Goal: Information Seeking & Learning: Check status

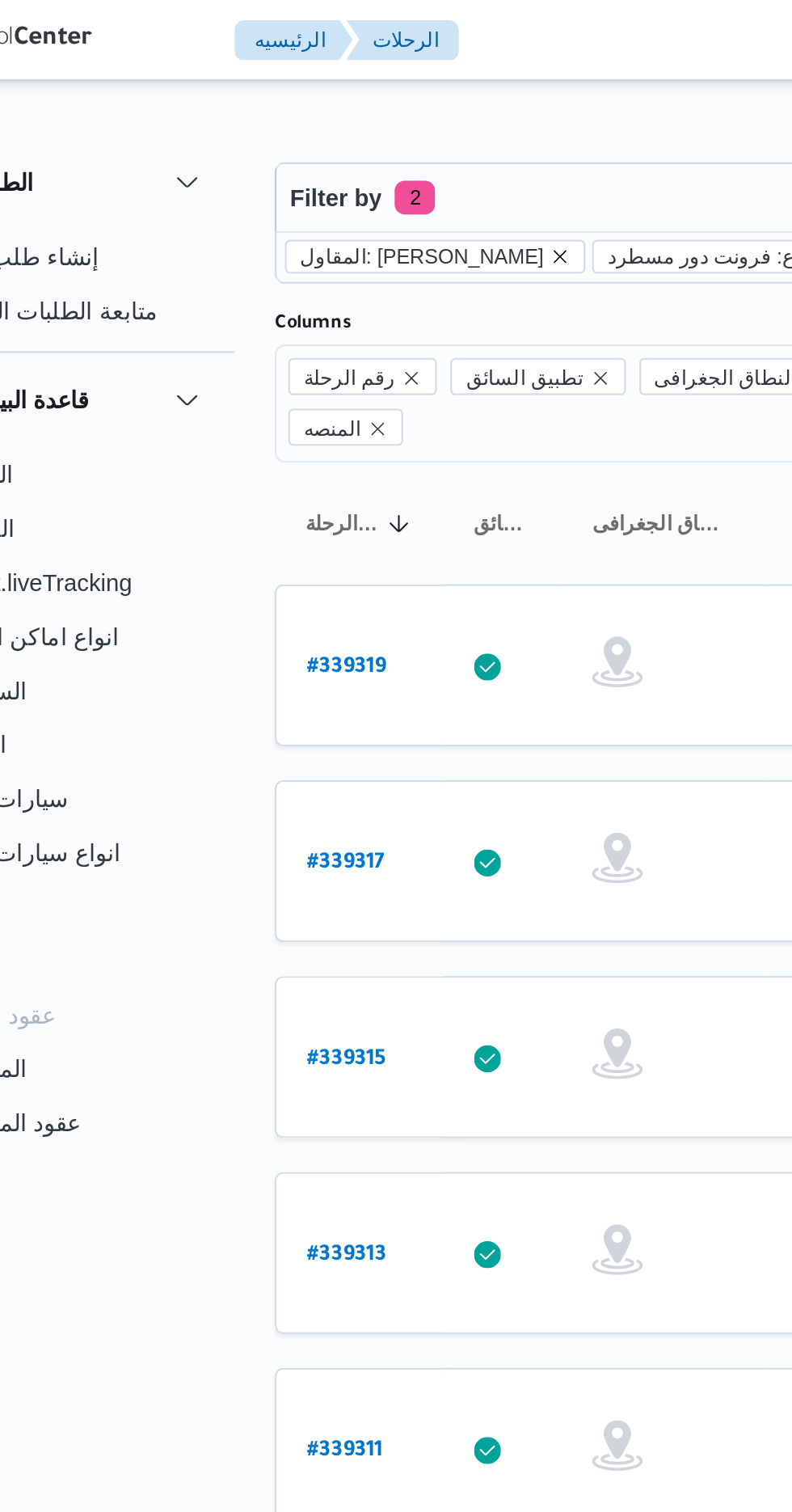
click at [351, 123] on icon "remove selected entity" at bounding box center [346, 123] width 10 height 10
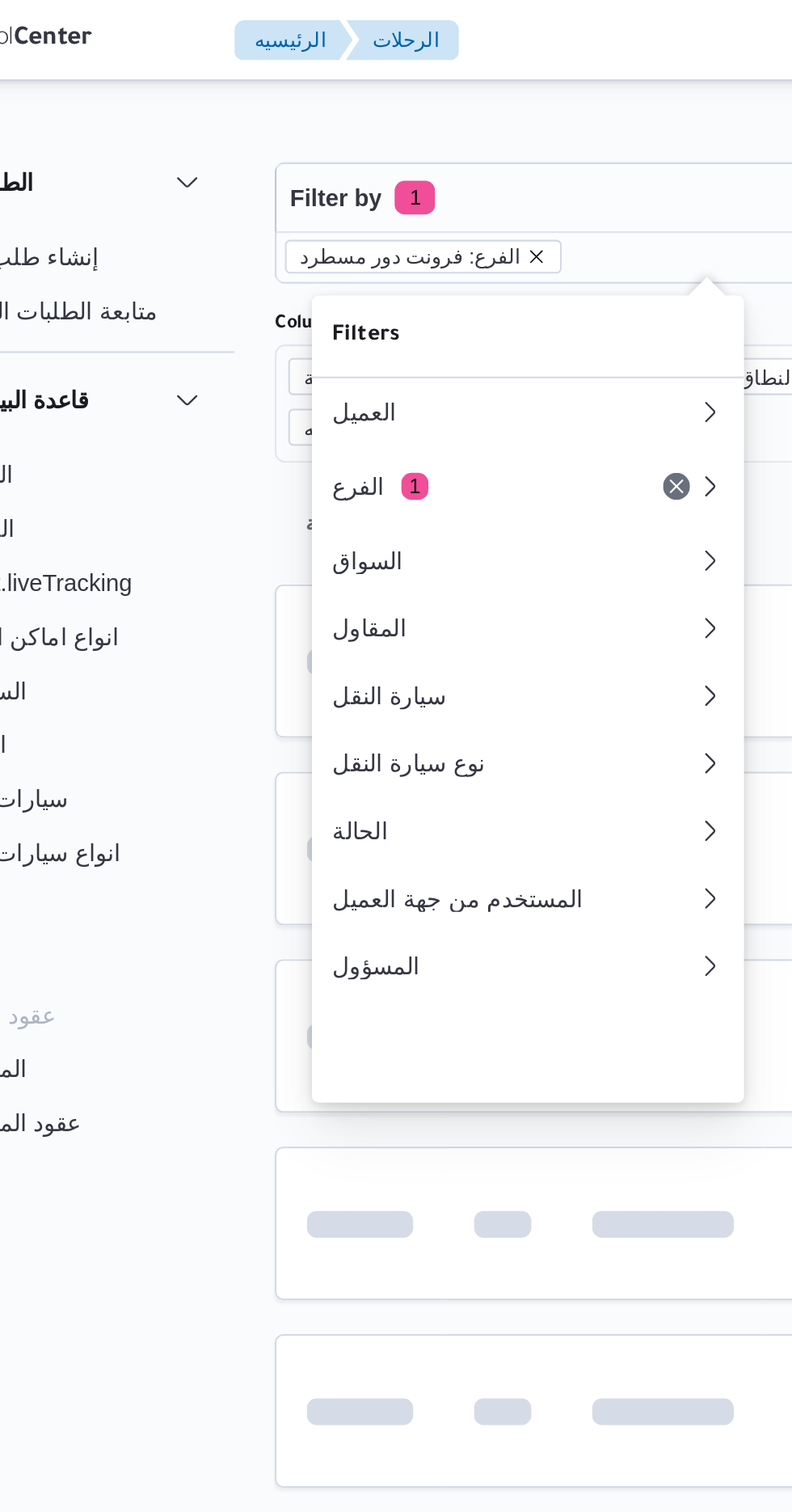
click at [330, 123] on icon "remove selected entity" at bounding box center [335, 123] width 10 height 10
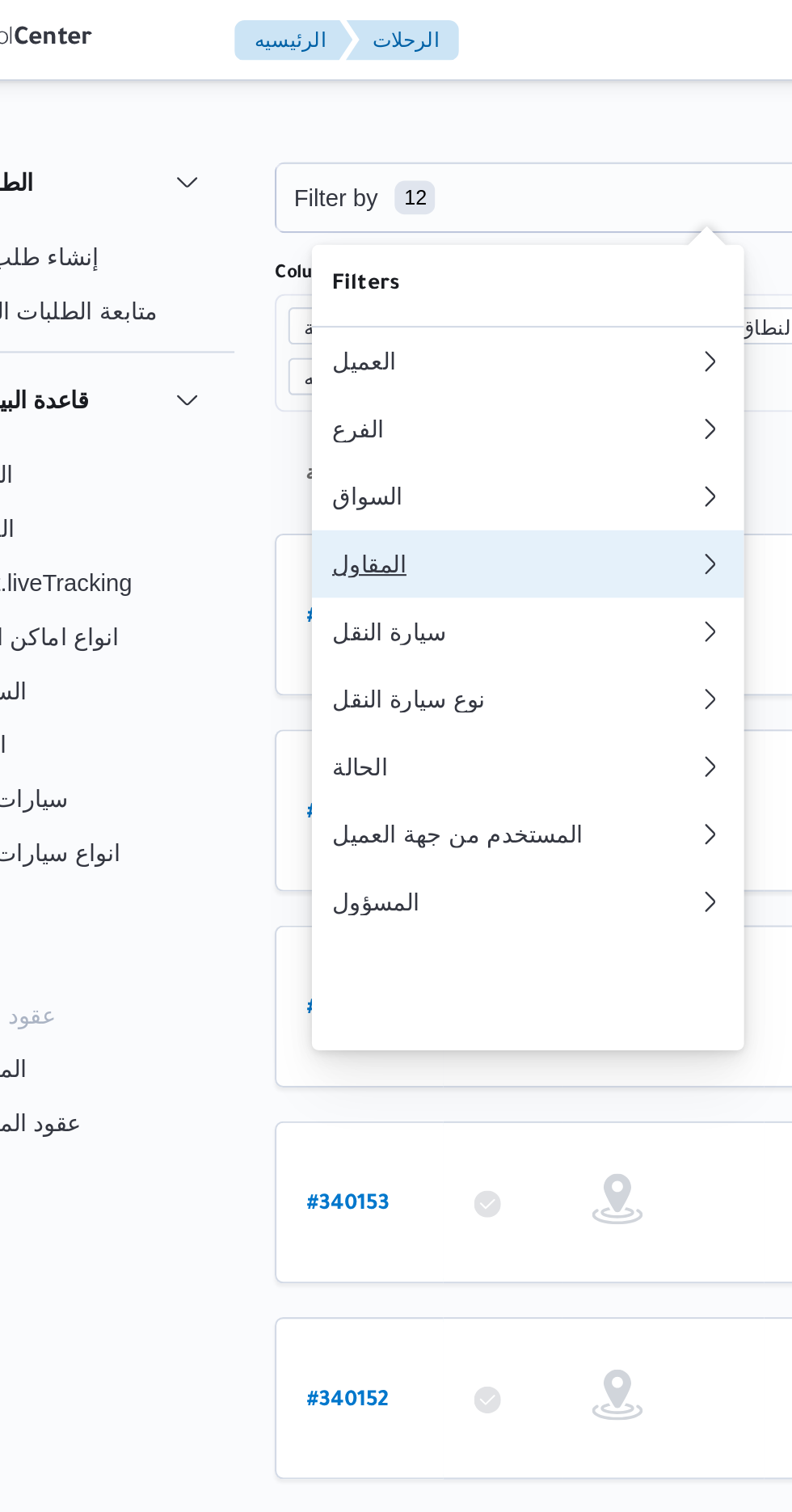
click at [311, 277] on div "المقاول" at bounding box center [322, 270] width 168 height 13
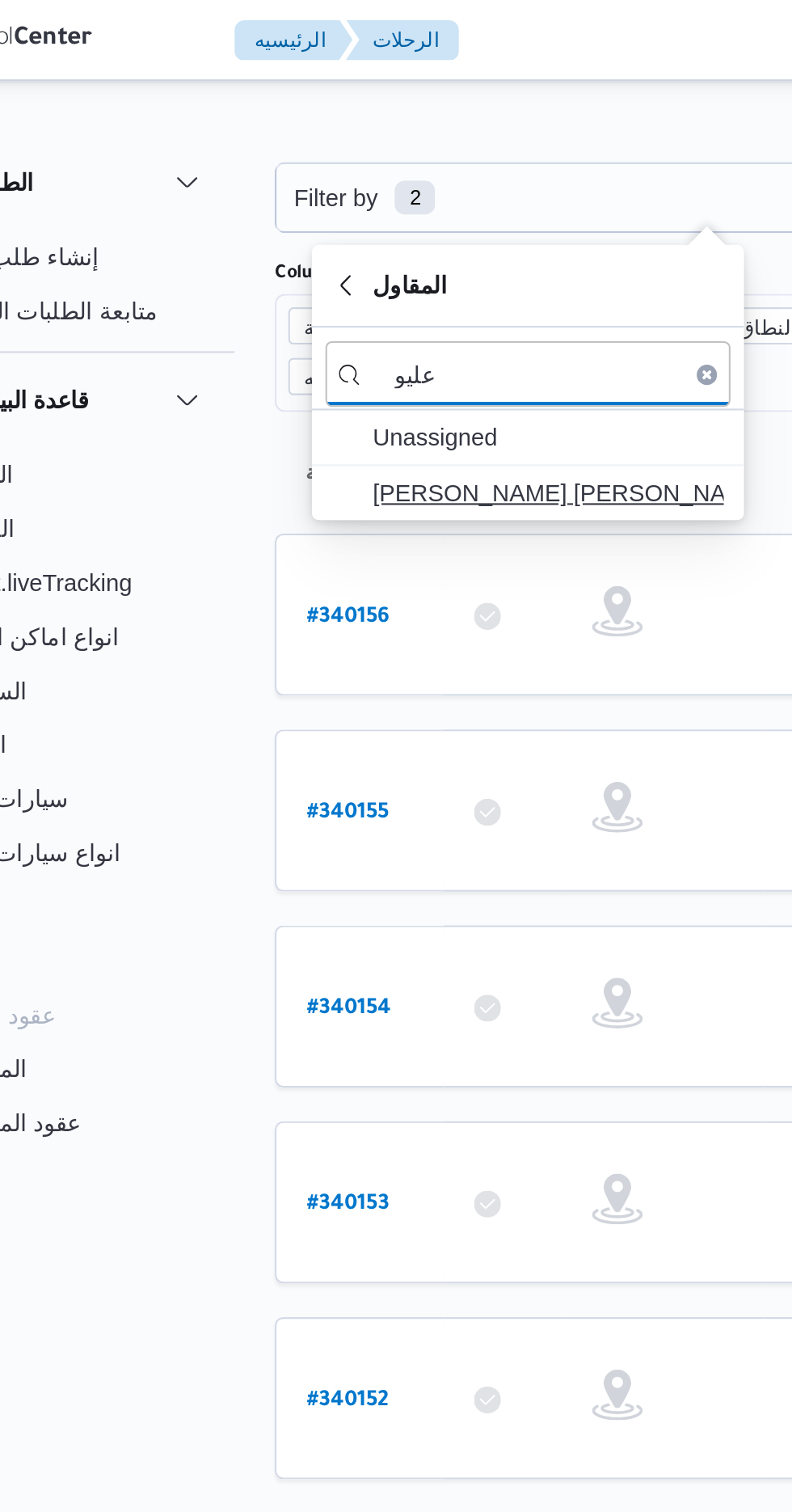
type input "عليو"
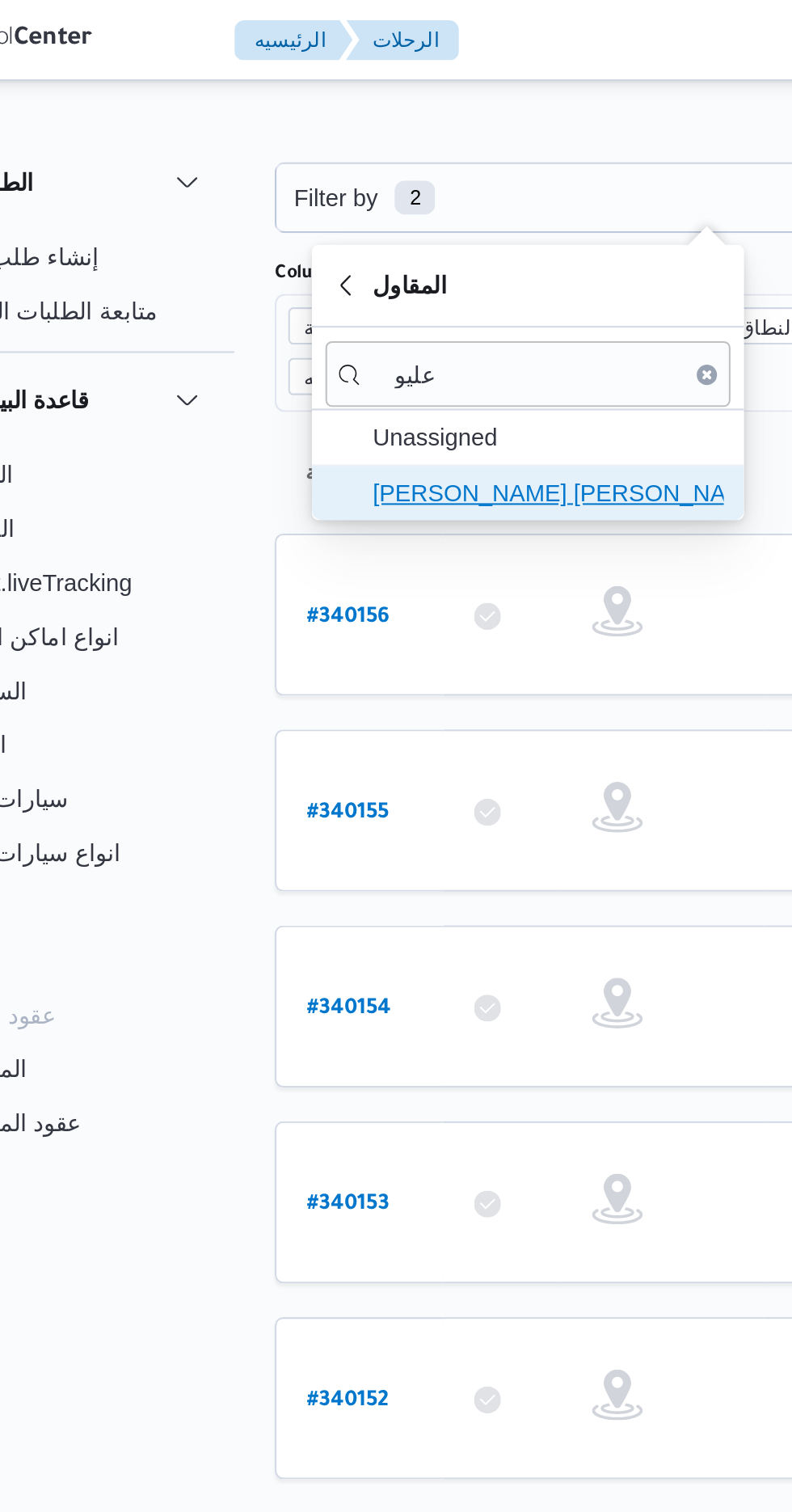
click at [370, 234] on span "[PERSON_NAME] [PERSON_NAME]" at bounding box center [341, 236] width 168 height 19
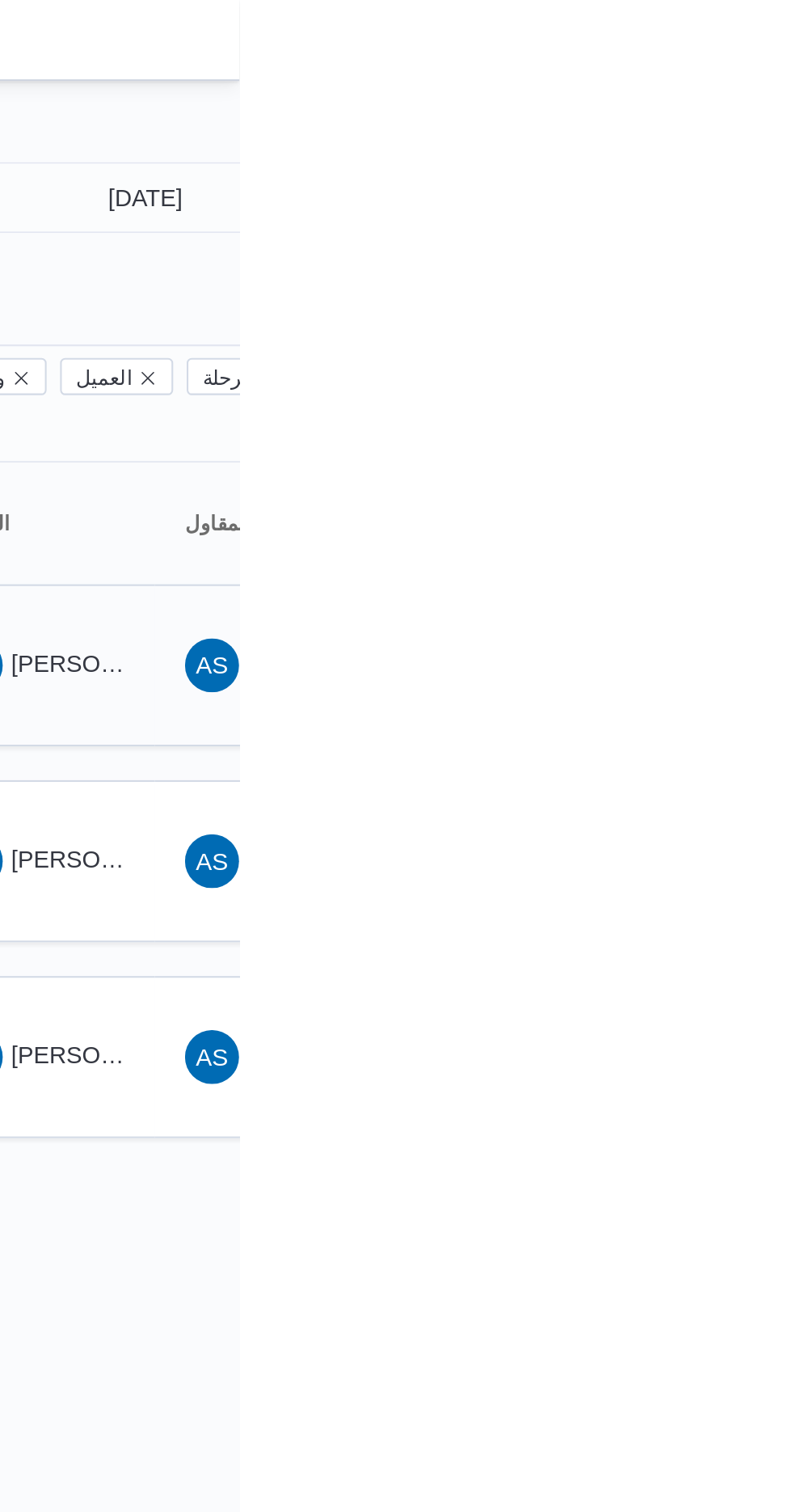
click at [710, 311] on span "[PERSON_NAME] ابراهيم" at bounding box center [747, 317] width 129 height 13
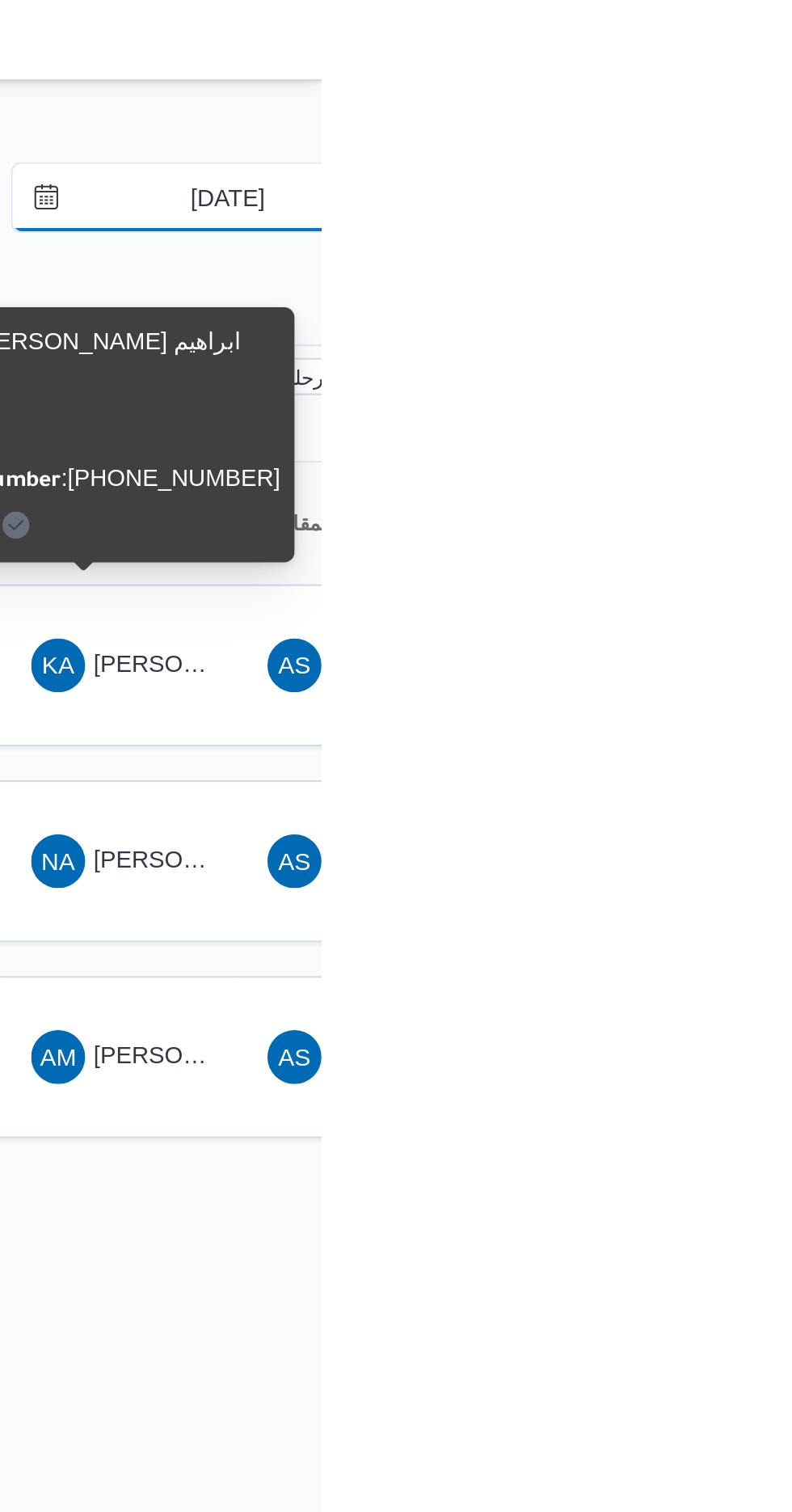
click at [748, 91] on input "[DATE]" at bounding box center [735, 94] width 183 height 32
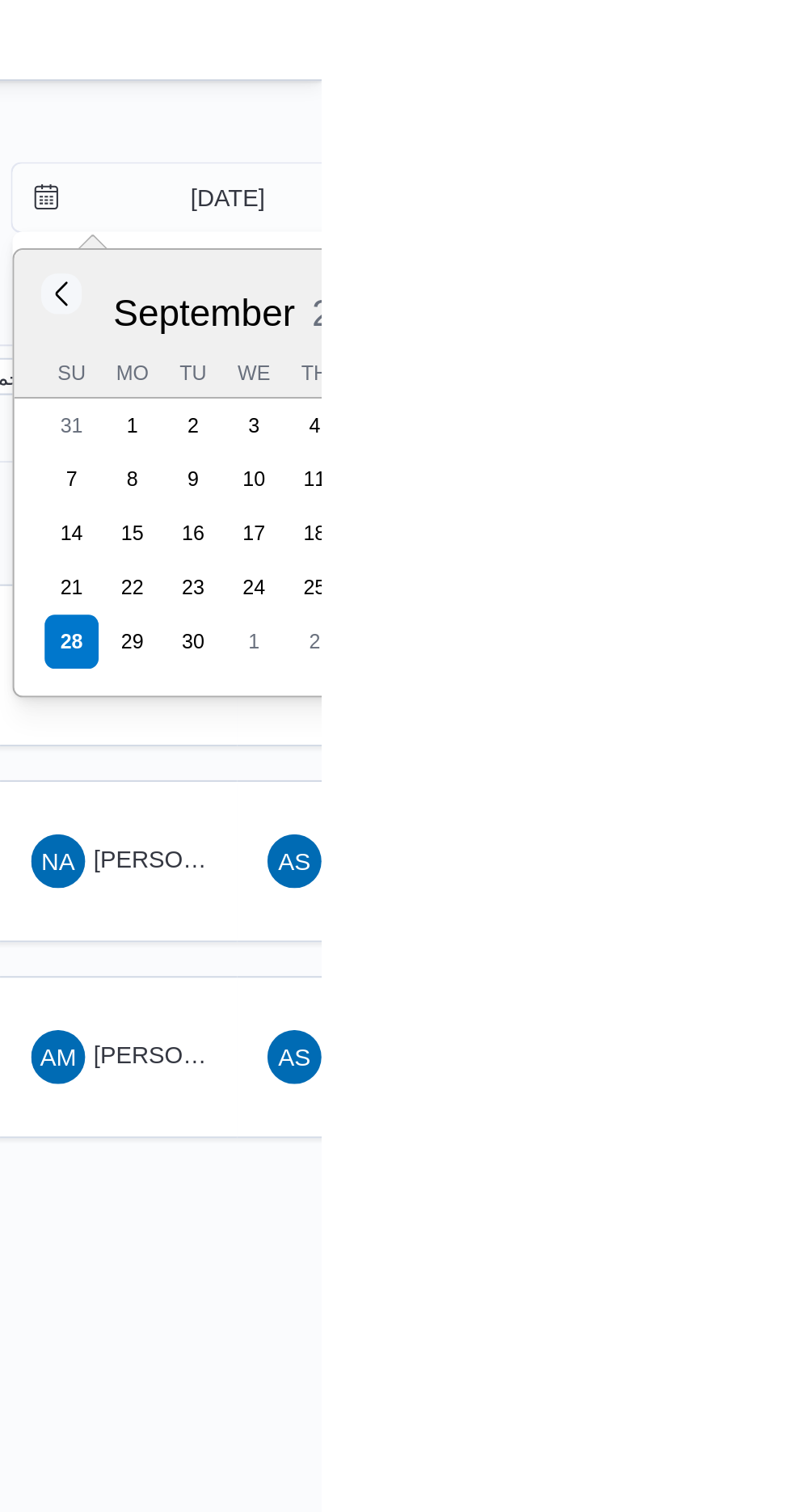
click at [673, 146] on div "[DATE]" at bounding box center [760, 146] width 230 height 41
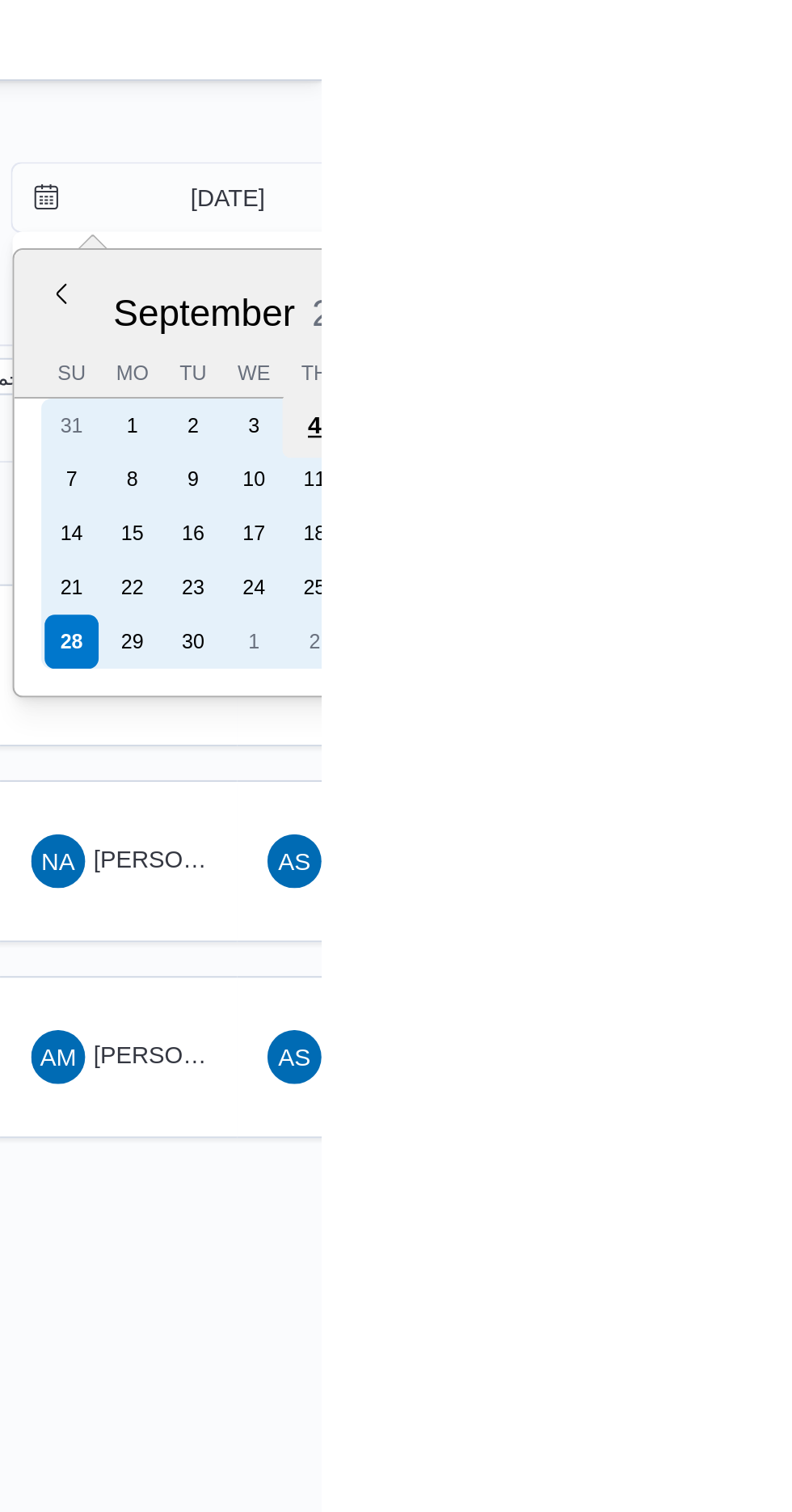
click at [791, 203] on div "4" at bounding box center [788, 203] width 31 height 31
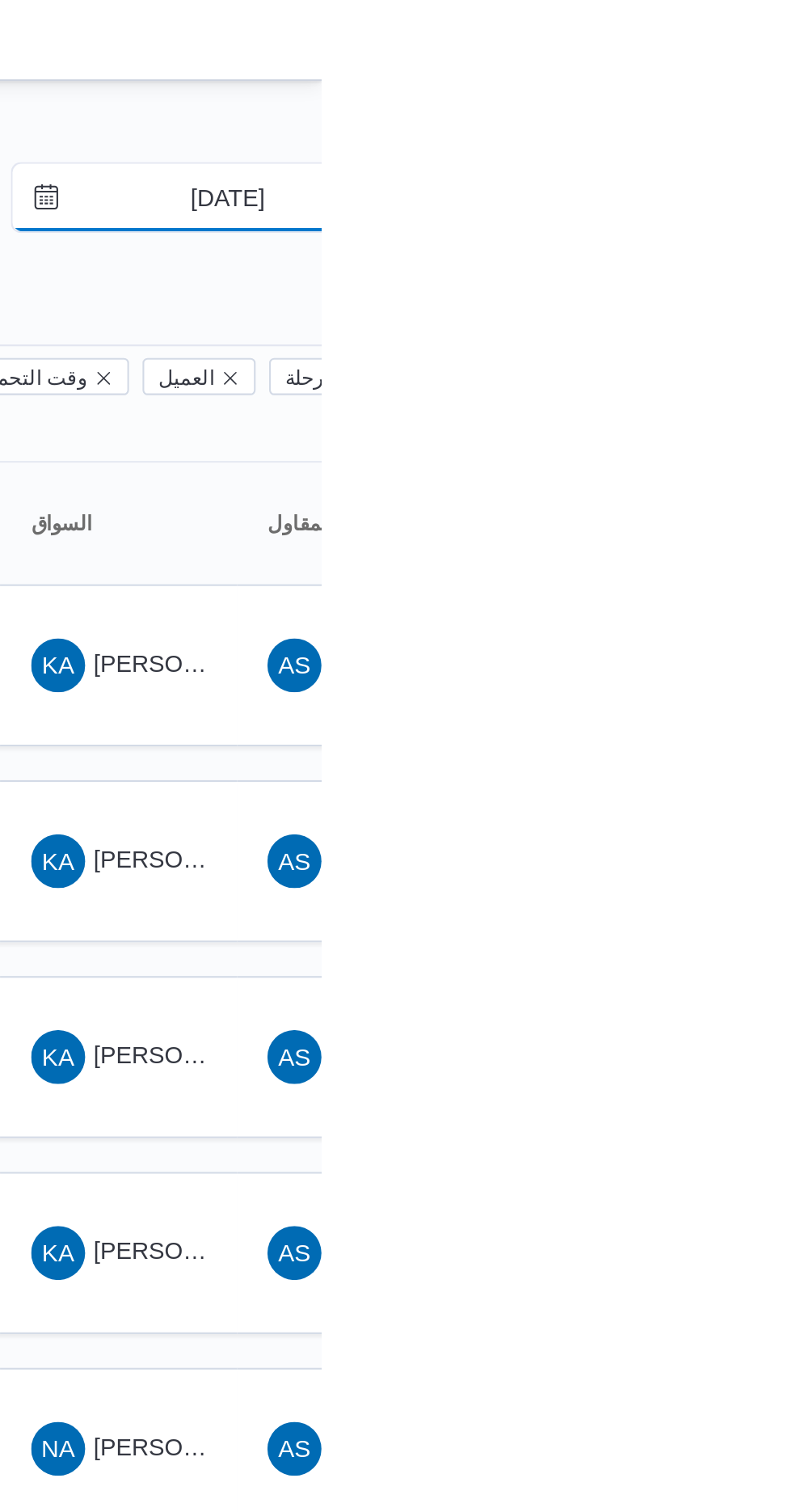
click at [730, 81] on input "[DATE]" at bounding box center [735, 94] width 183 height 32
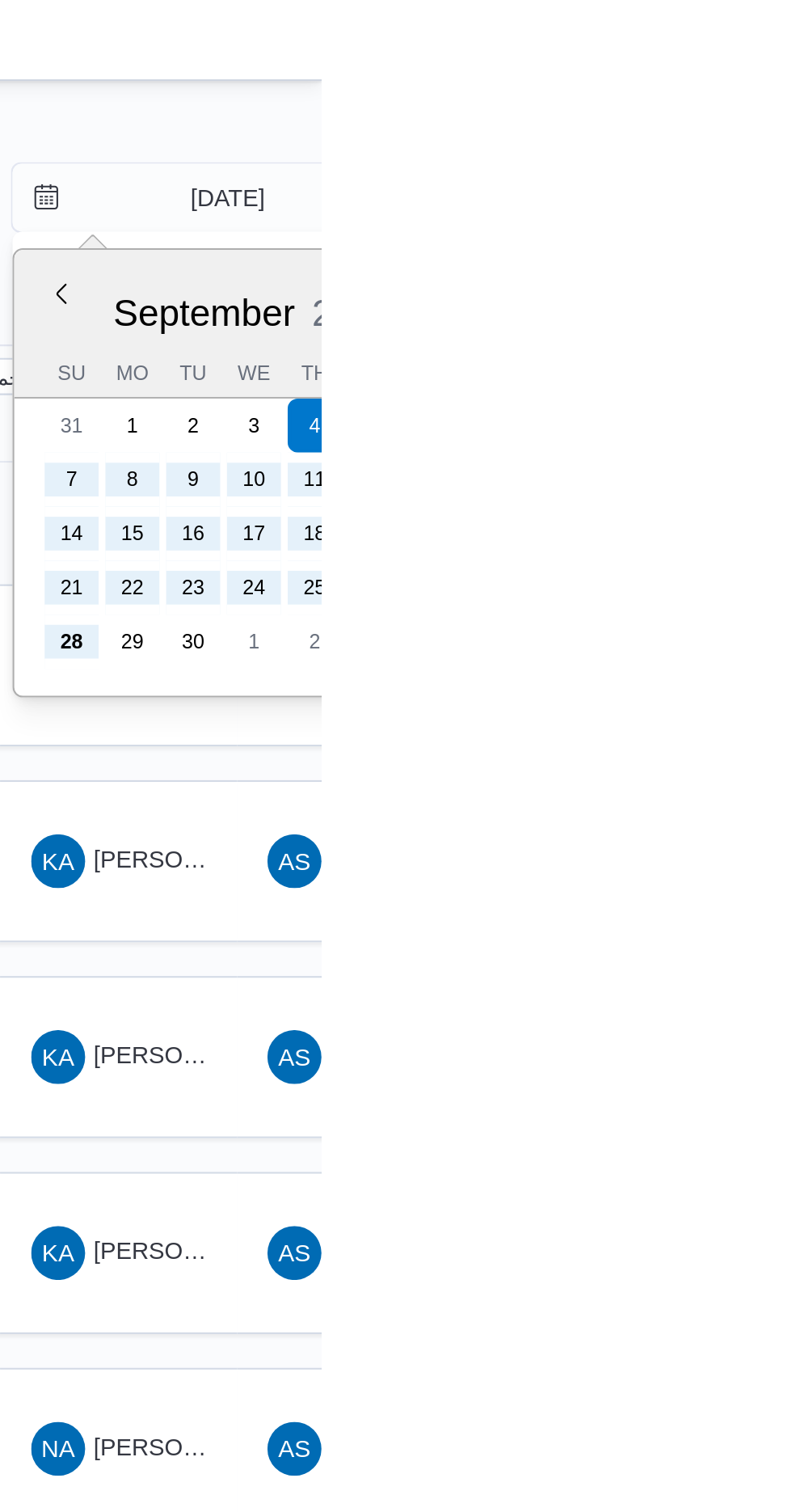
click at [650, 135] on div "[DATE]" at bounding box center [760, 146] width 230 height 41
click at [645, 146] on div "[DATE]" at bounding box center [760, 146] width 230 height 41
click at [663, 140] on button "Previous Month" at bounding box center [668, 140] width 16 height 16
type input "[DATE]"
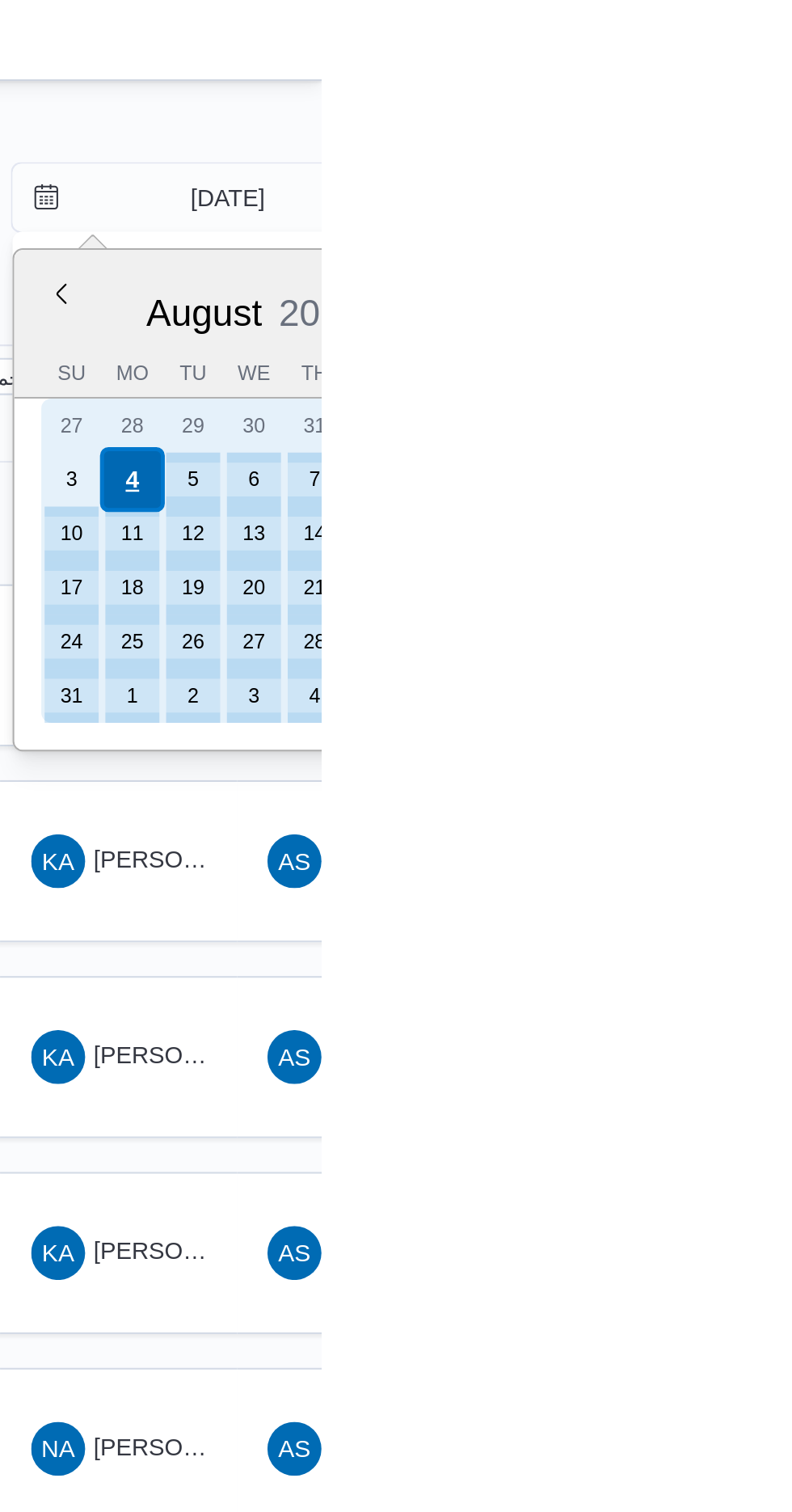
click at [701, 228] on div "4" at bounding box center [701, 229] width 31 height 31
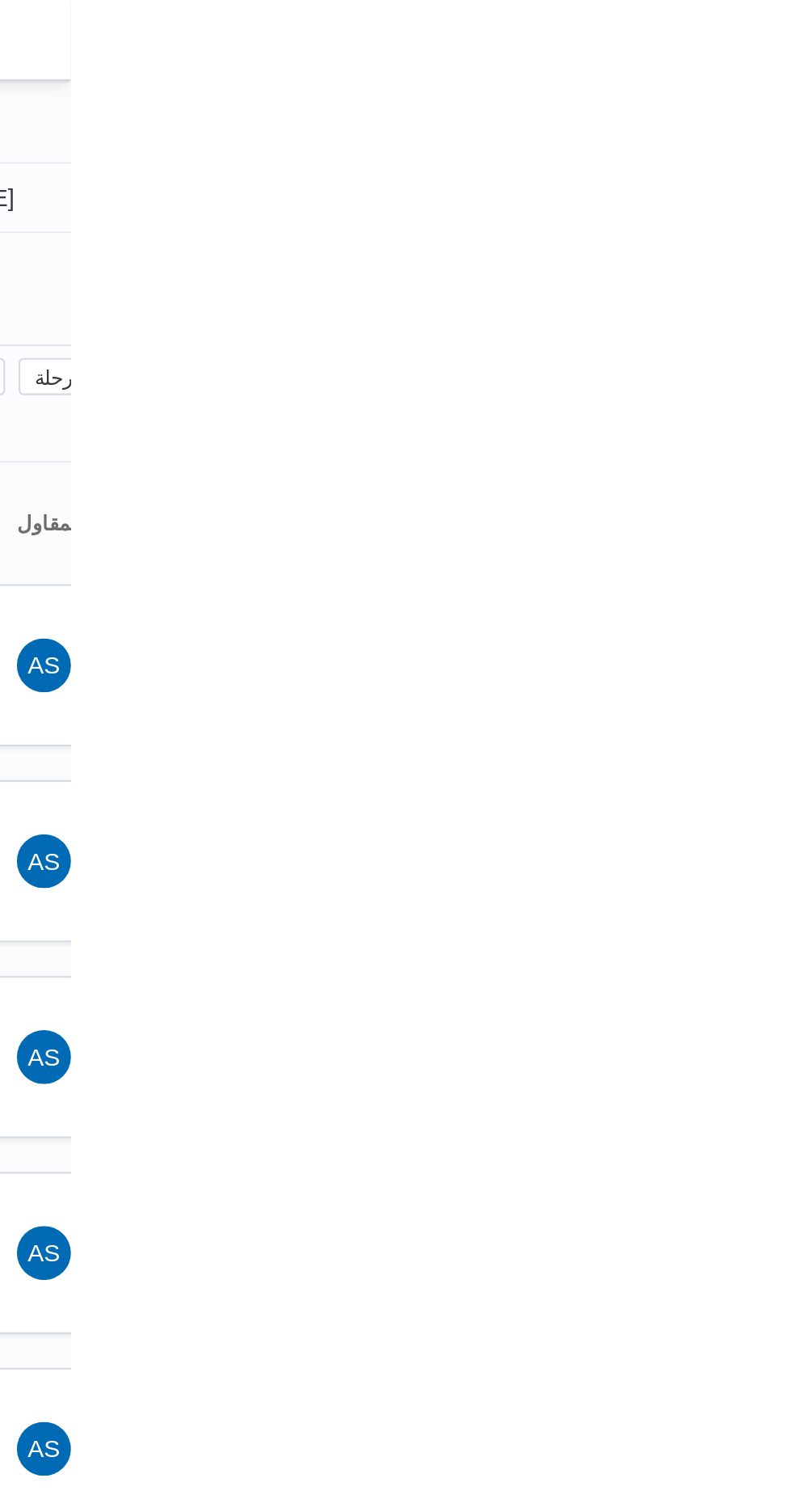
type input "[DATE]"
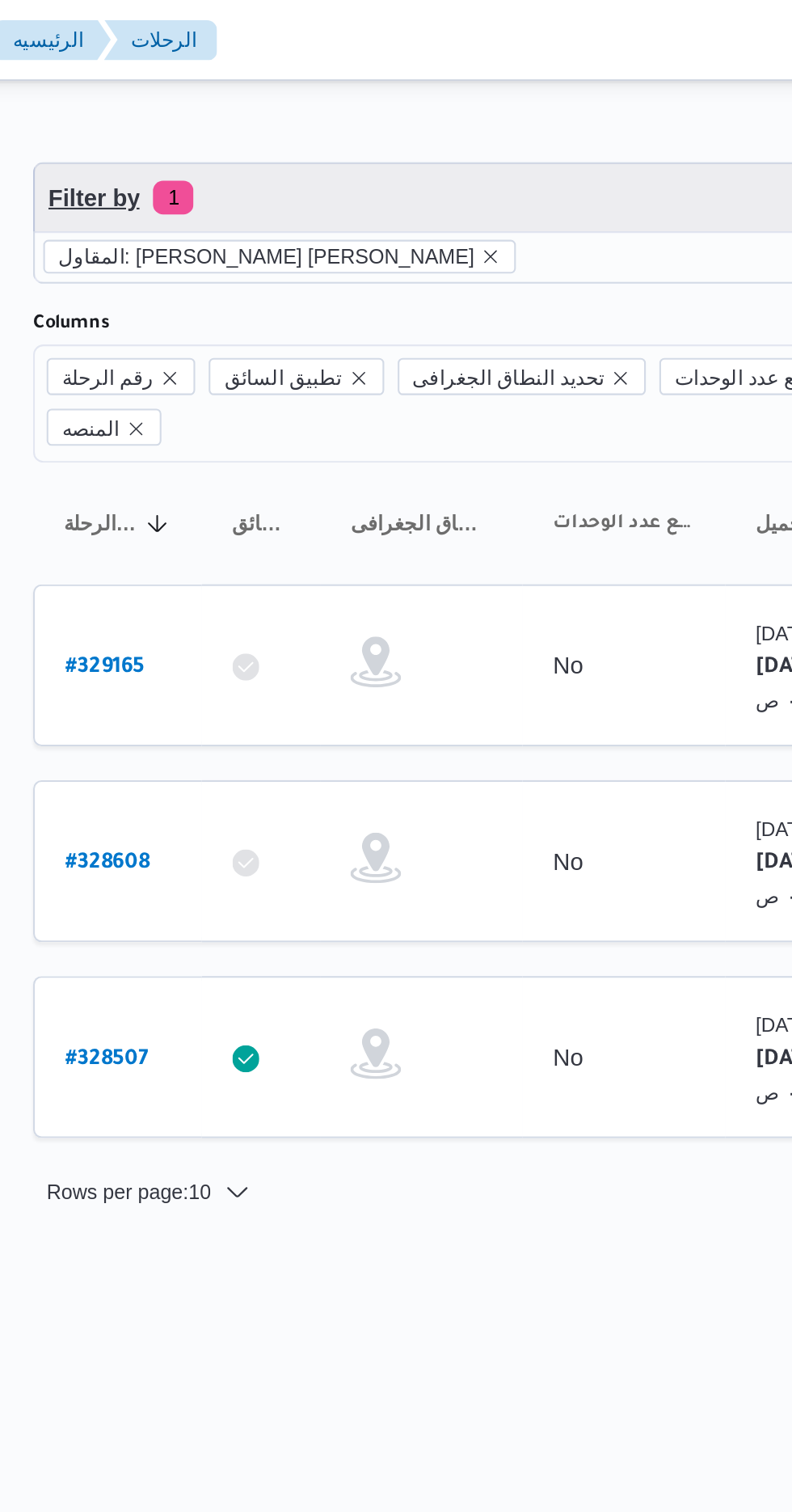
click at [400, 88] on span "Filter by 1" at bounding box center [417, 94] width 413 height 32
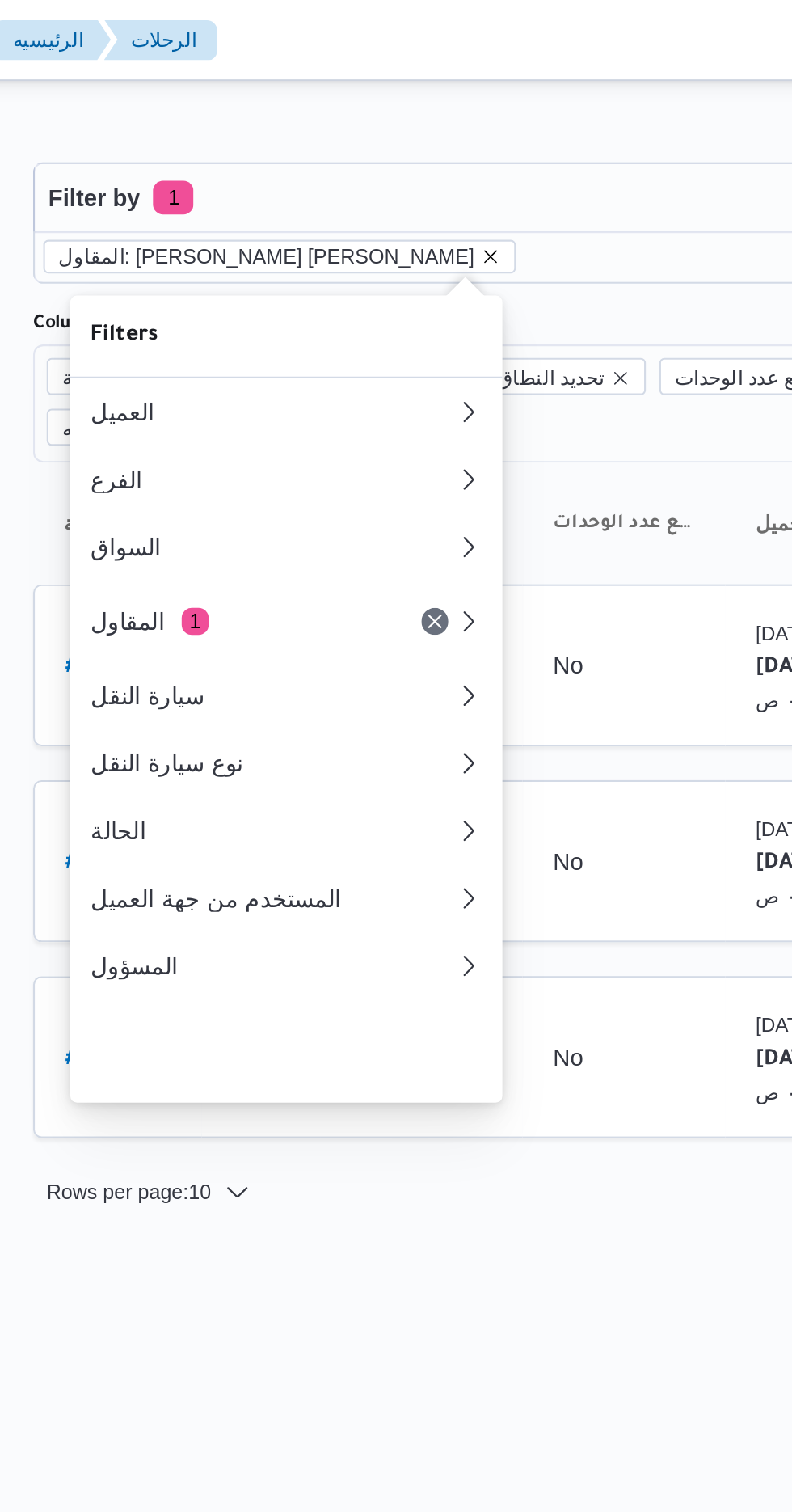
click at [424, 124] on icon "remove selected entity" at bounding box center [428, 123] width 10 height 10
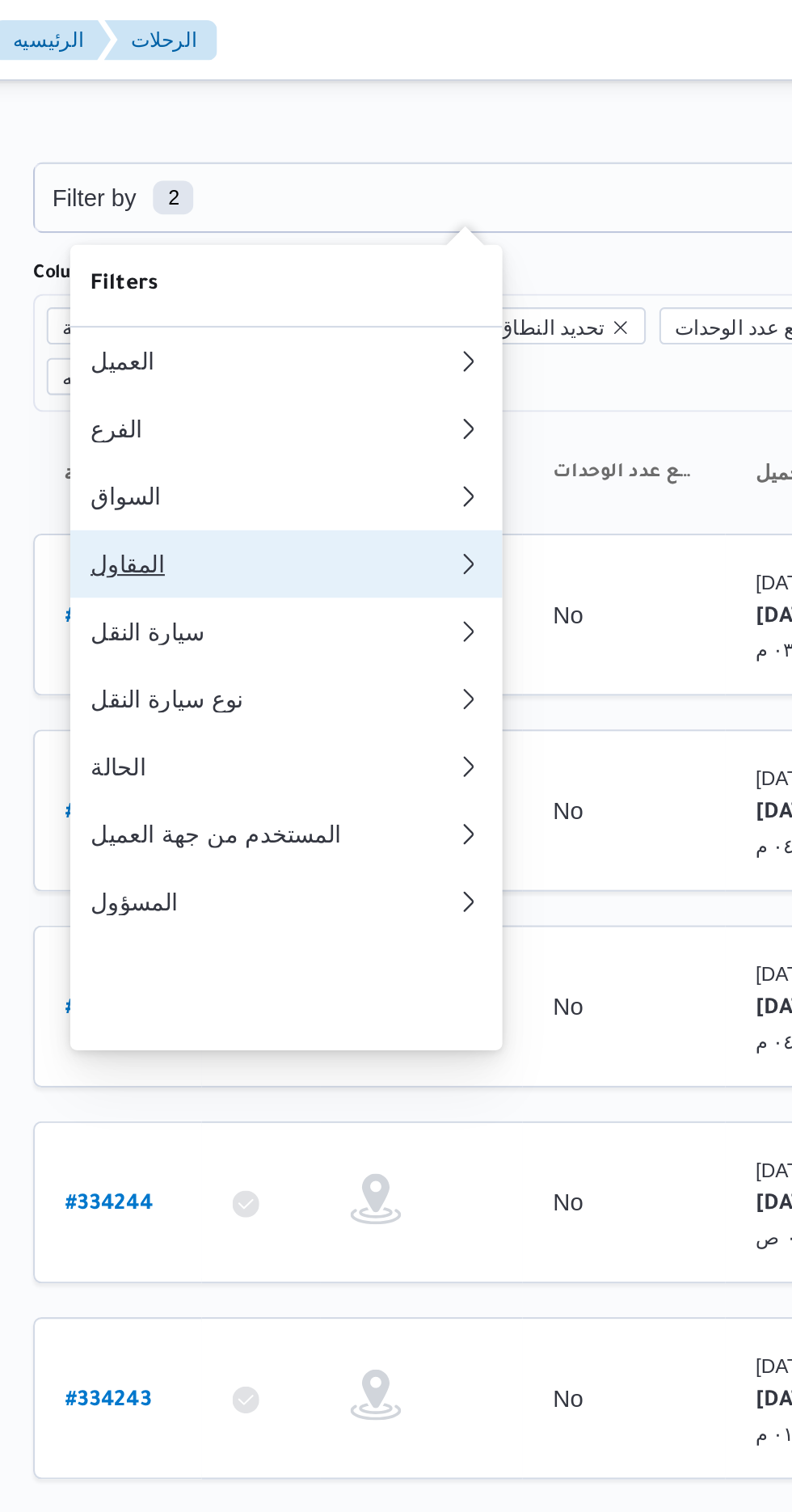
click at [353, 277] on div "المقاول" at bounding box center [322, 270] width 168 height 13
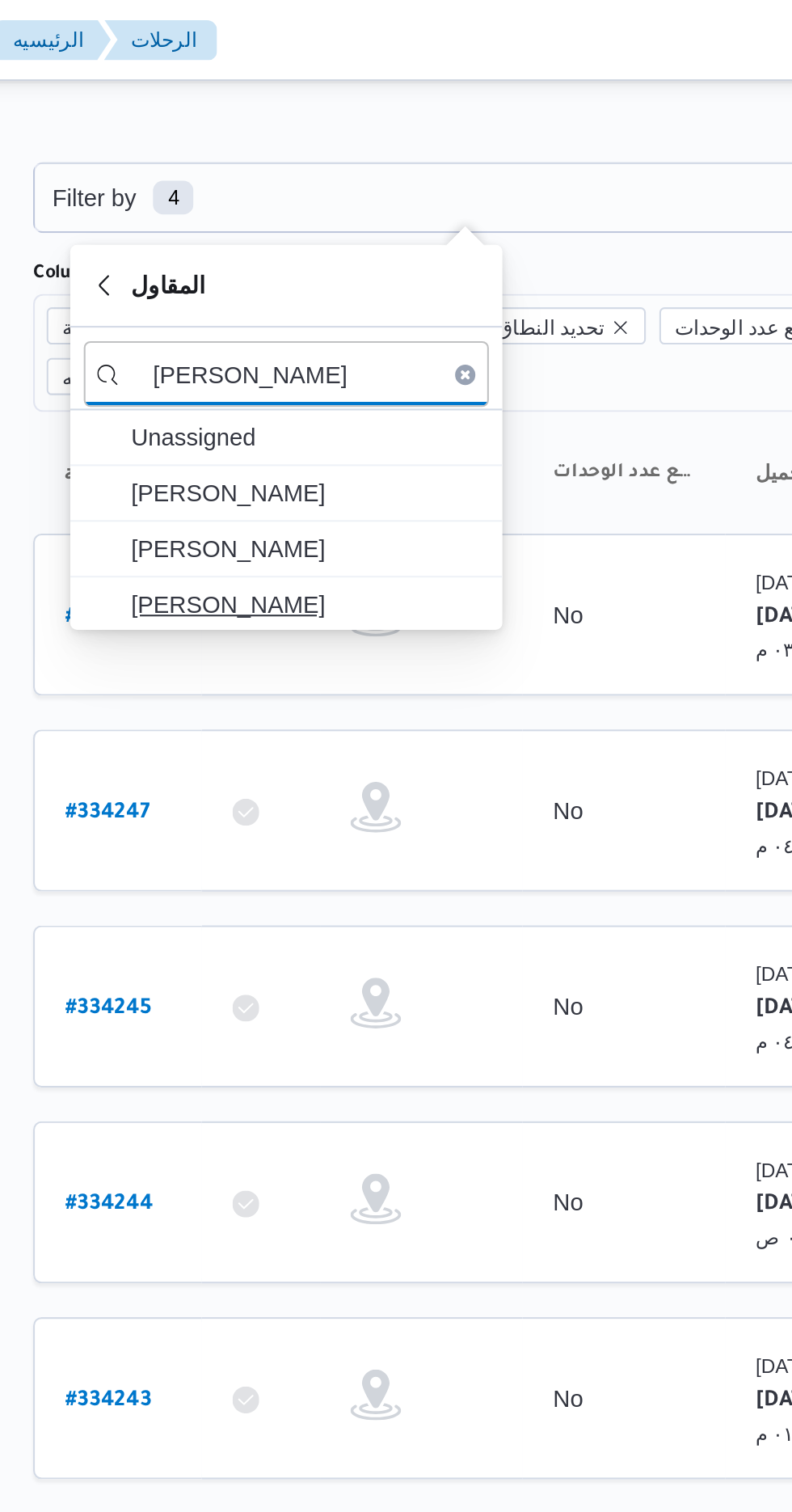
type input "[PERSON_NAME]"
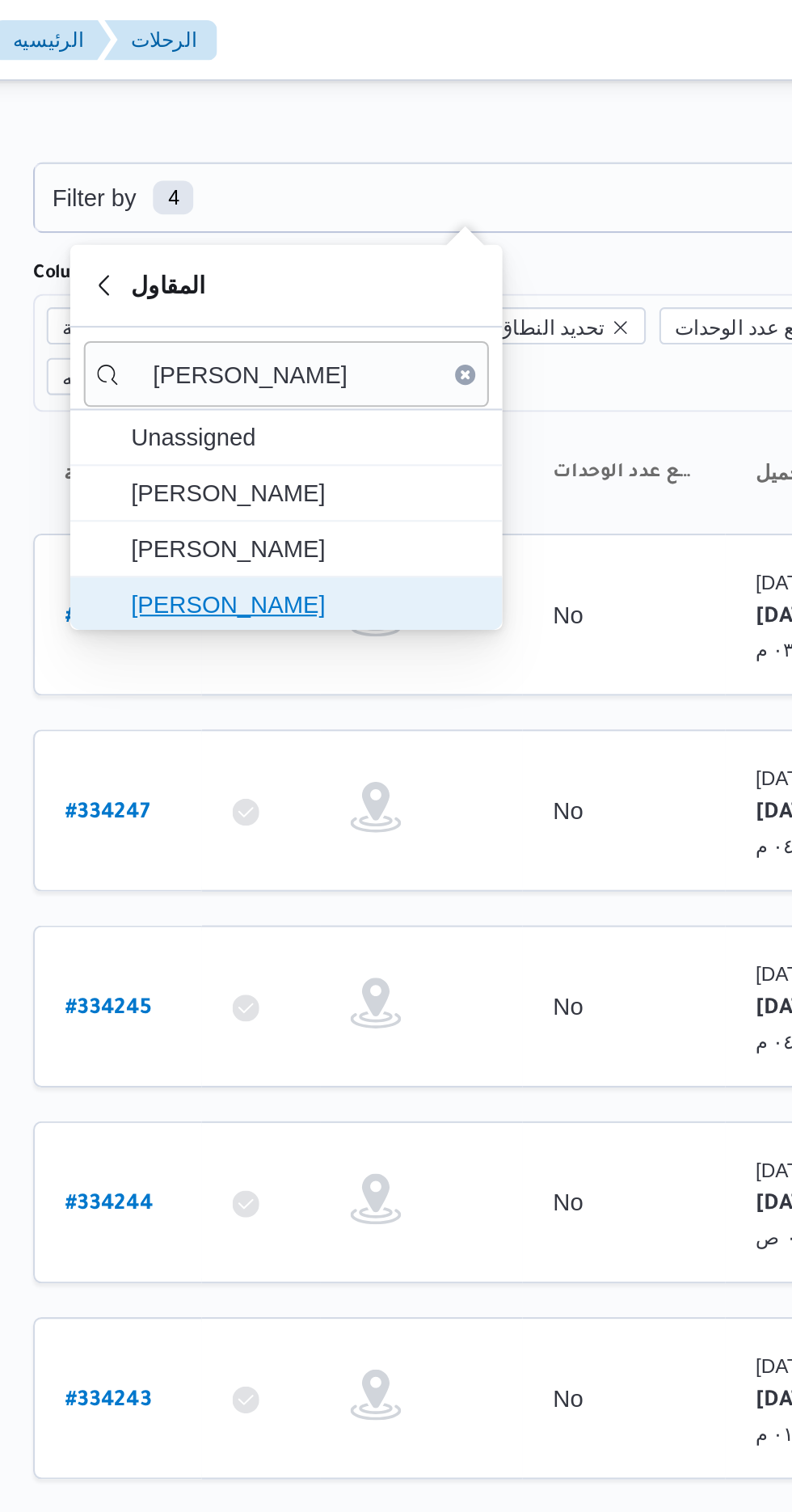
click at [385, 293] on span "[PERSON_NAME]" at bounding box center [341, 289] width 168 height 19
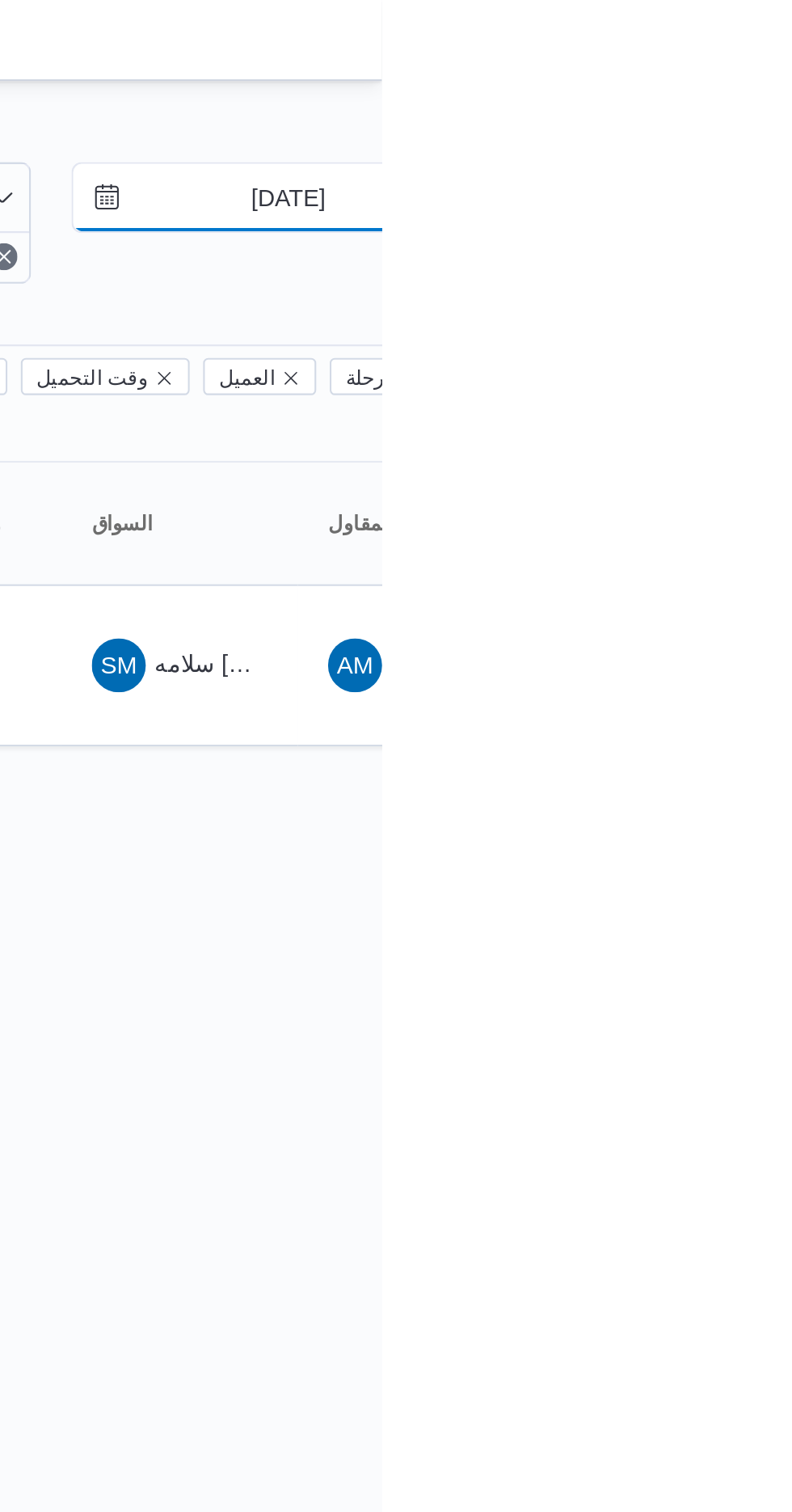
click at [735, 95] on input "[DATE]" at bounding box center [735, 94] width 183 height 32
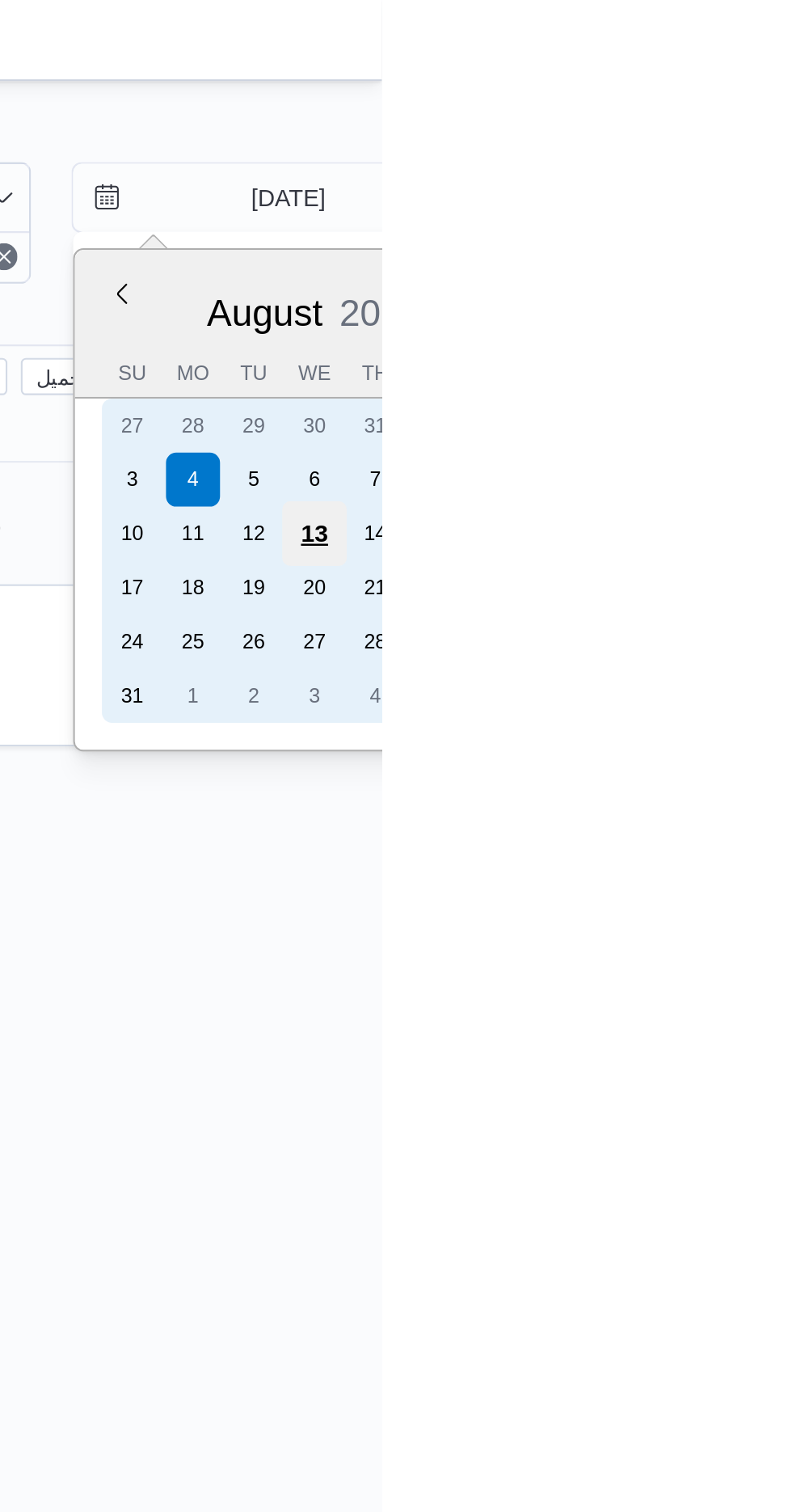
click at [758, 245] on div "13" at bounding box center [760, 255] width 31 height 31
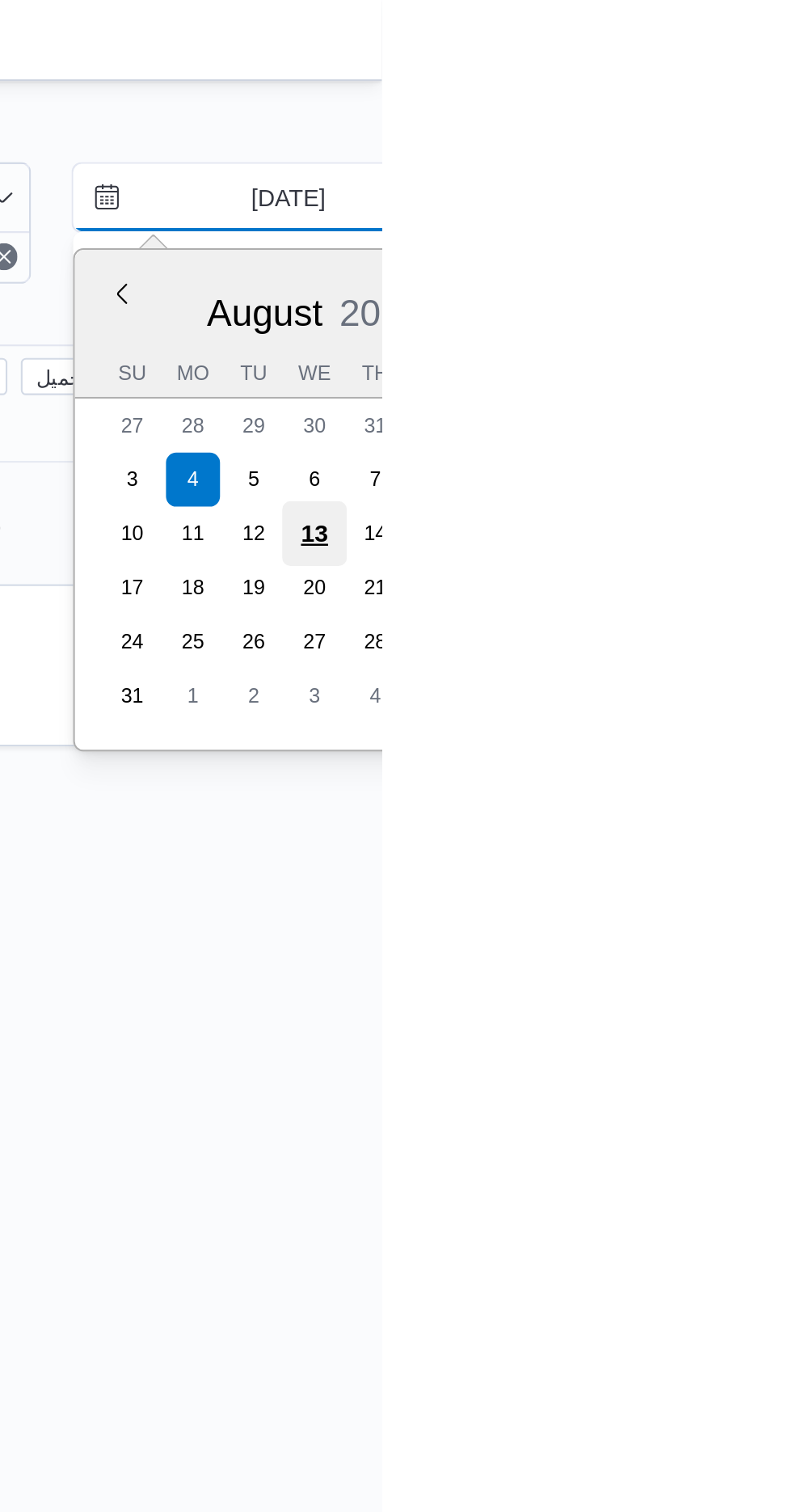
type input "[DATE]"
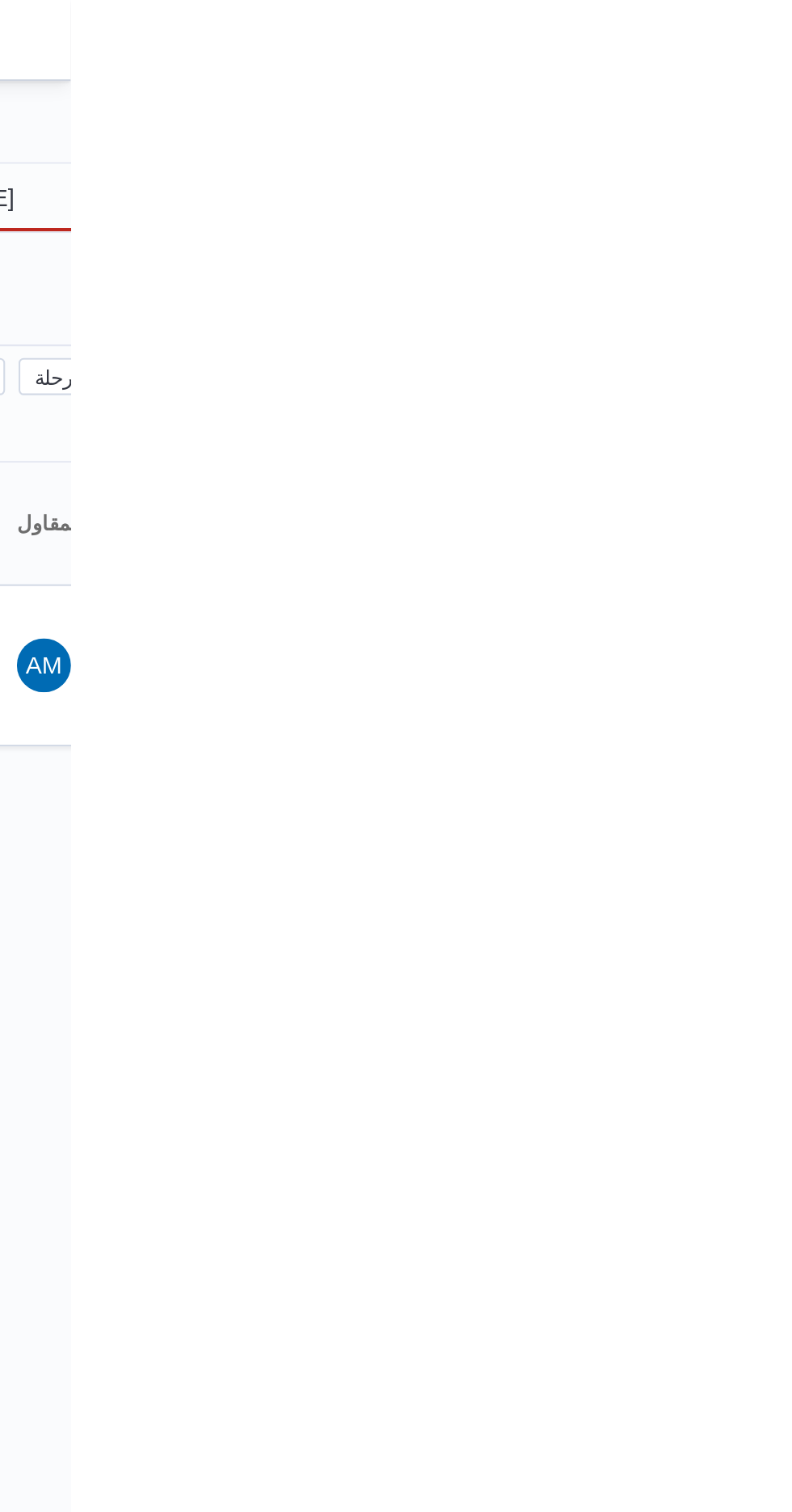
type input "[DATE]"
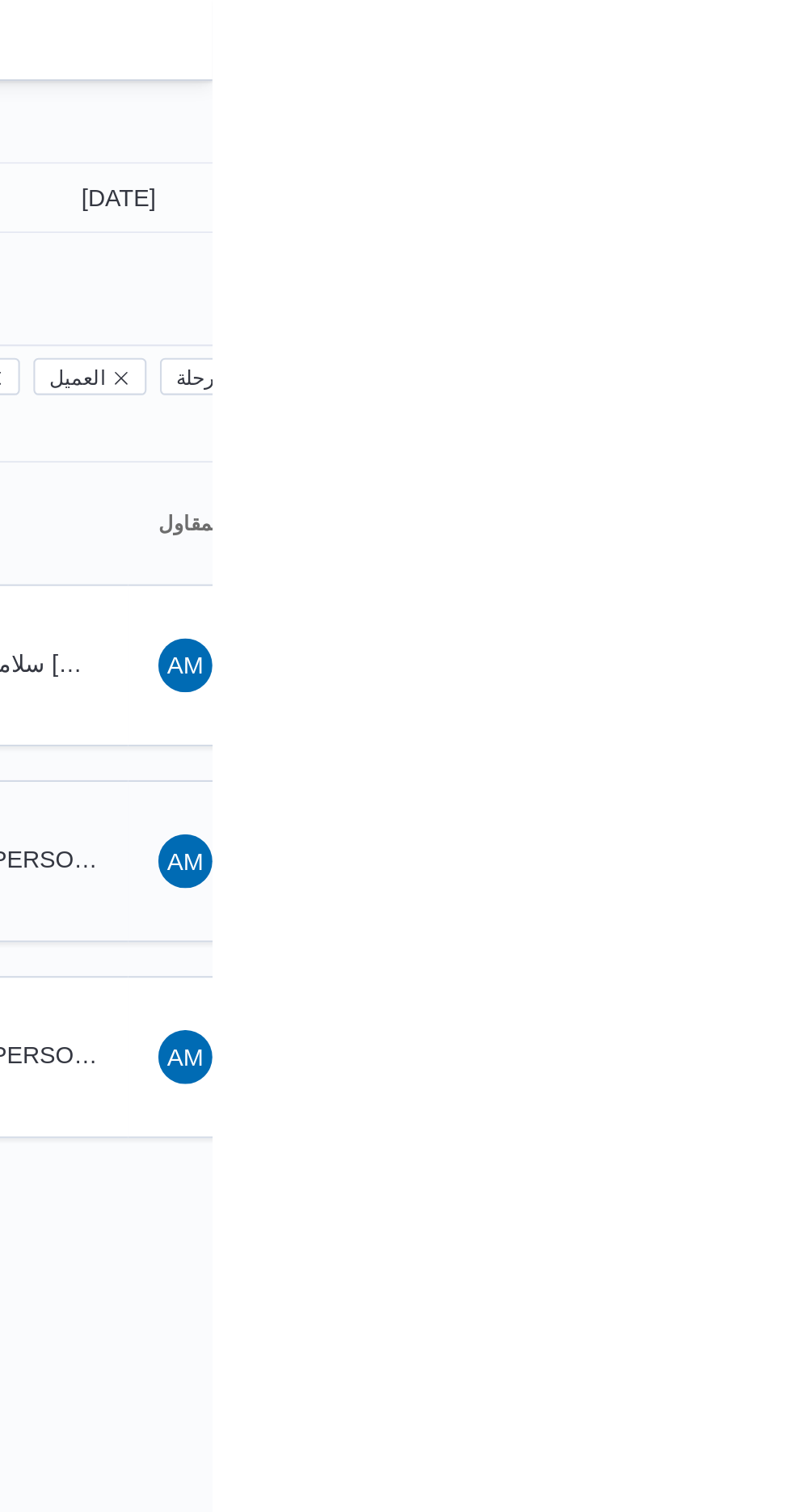
click at [722, 400] on span "SM [PERSON_NAME]" at bounding box center [695, 413] width 84 height 26
